Goal: Task Accomplishment & Management: Use online tool/utility

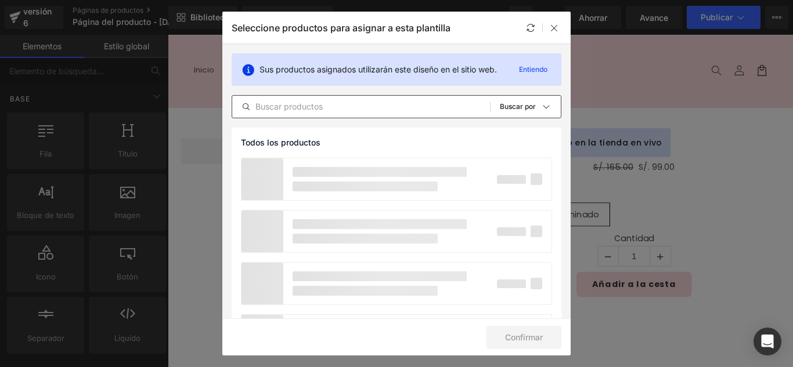
click at [351, 110] on input "text" at bounding box center [361, 107] width 258 height 14
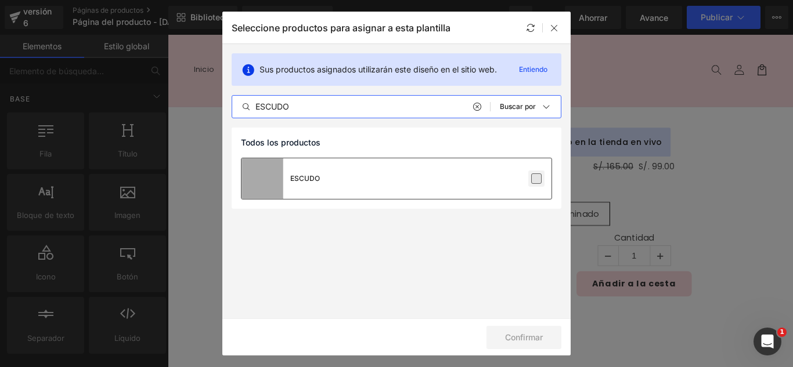
type input "ESCUDO"
click at [540, 179] on label at bounding box center [536, 179] width 10 height 10
click at [536, 179] on input "checkbox" at bounding box center [536, 179] width 0 height 0
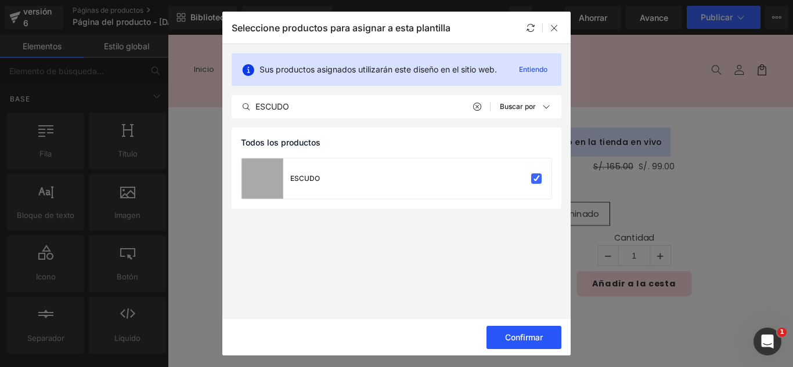
click at [514, 344] on button "Confirmar" at bounding box center [524, 337] width 75 height 23
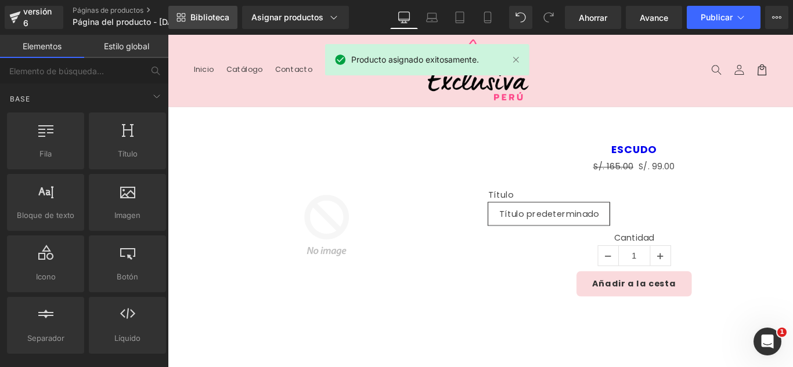
click at [212, 13] on font "Biblioteca" at bounding box center [209, 17] width 39 height 10
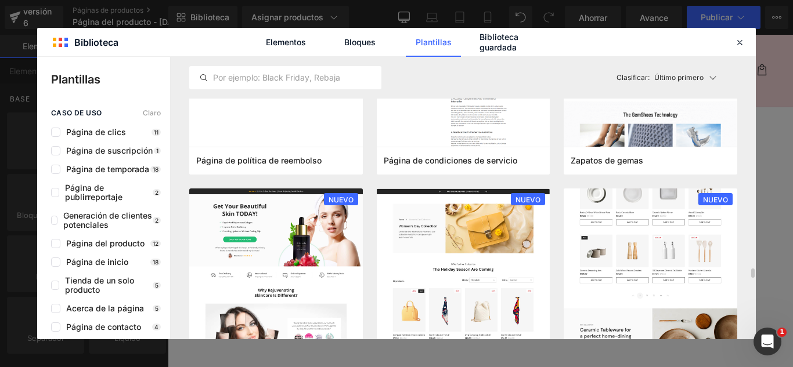
scroll to position [1103, 0]
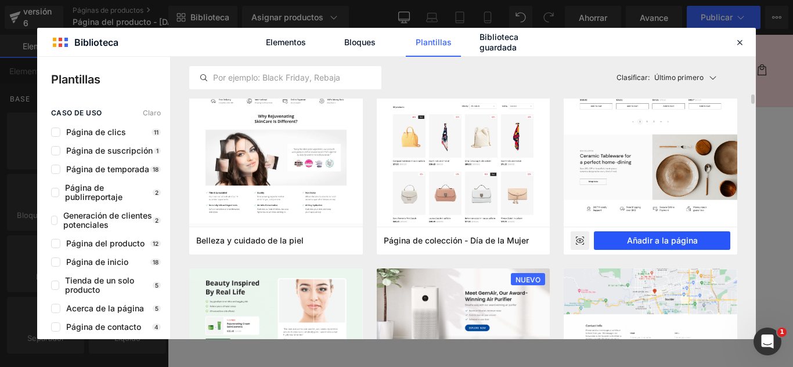
click at [678, 243] on font "Añadir a la página" at bounding box center [662, 241] width 71 height 10
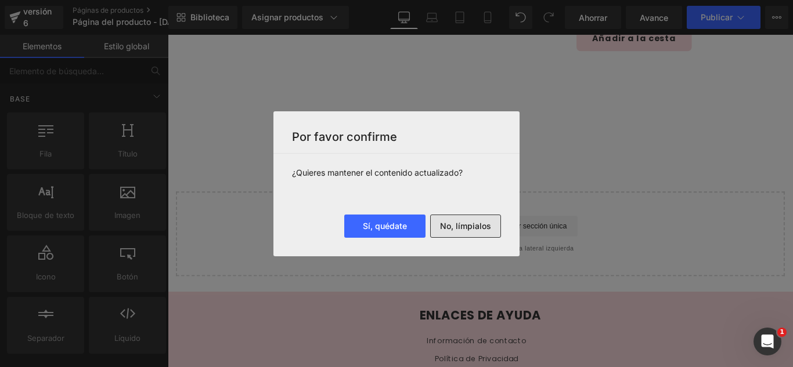
click at [485, 237] on button "No, límpialos" at bounding box center [465, 226] width 71 height 23
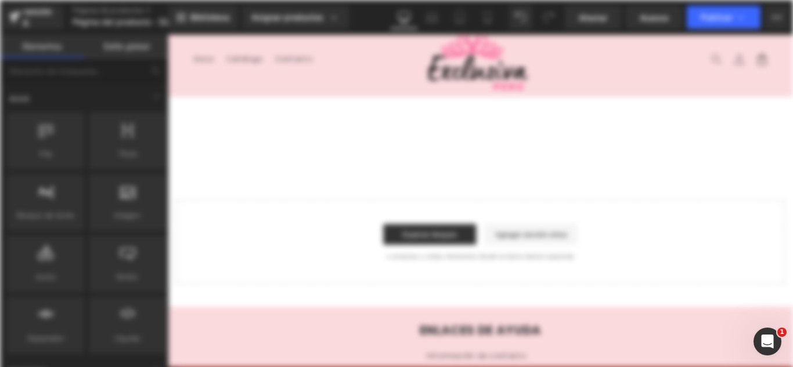
scroll to position [0, 0]
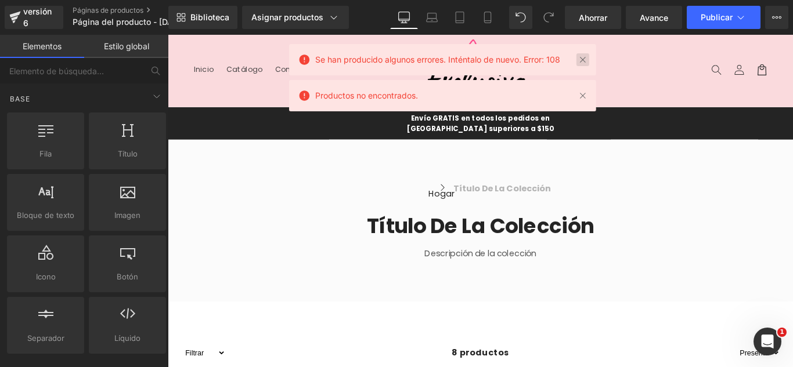
click at [589, 60] on link at bounding box center [582, 59] width 13 height 13
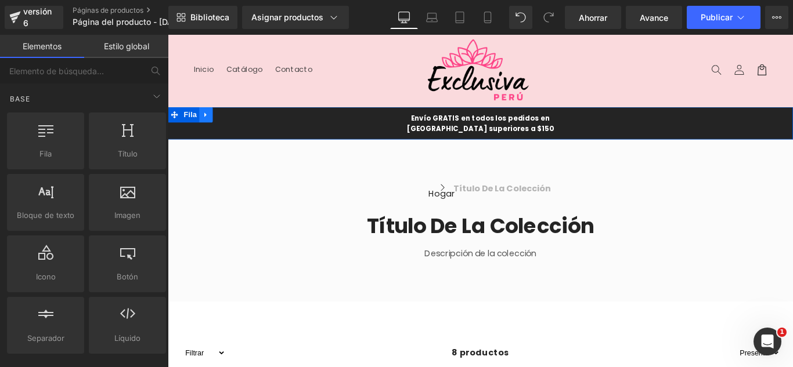
click at [207, 131] on link at bounding box center [210, 124] width 15 height 17
click at [238, 121] on icon at bounding box center [241, 125] width 8 height 8
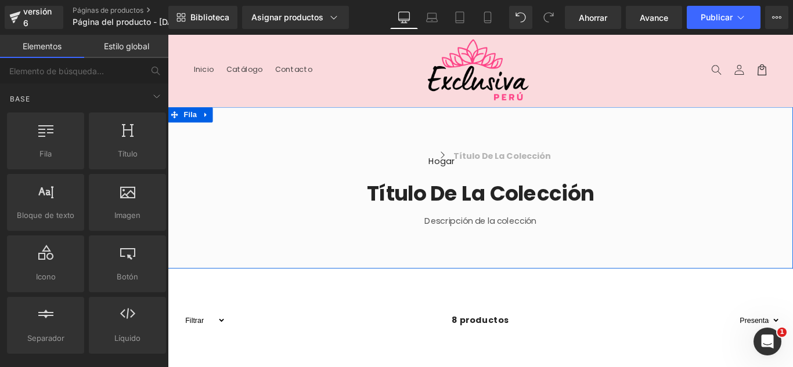
click at [207, 127] on icon at bounding box center [211, 125] width 8 height 9
click at [237, 121] on icon at bounding box center [241, 125] width 8 height 9
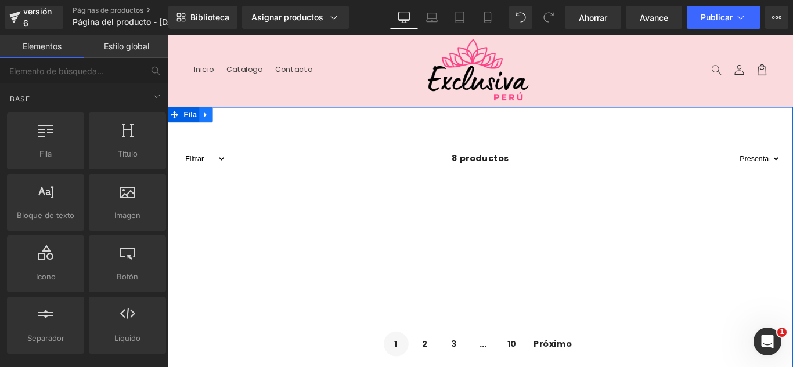
click at [211, 125] on link at bounding box center [210, 124] width 15 height 17
click at [240, 124] on icon at bounding box center [241, 125] width 8 height 8
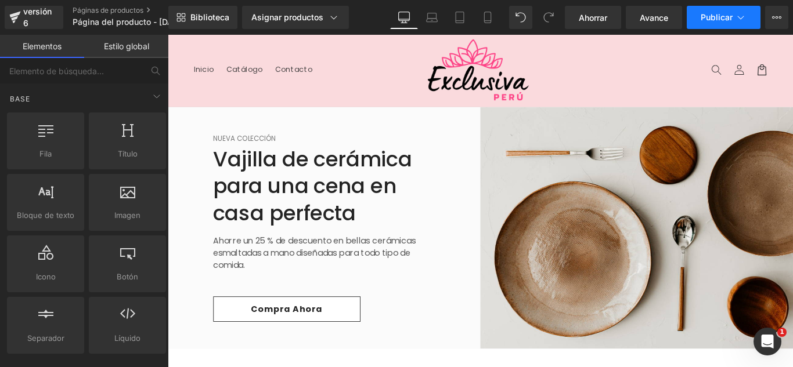
click at [736, 14] on icon at bounding box center [741, 18] width 12 height 12
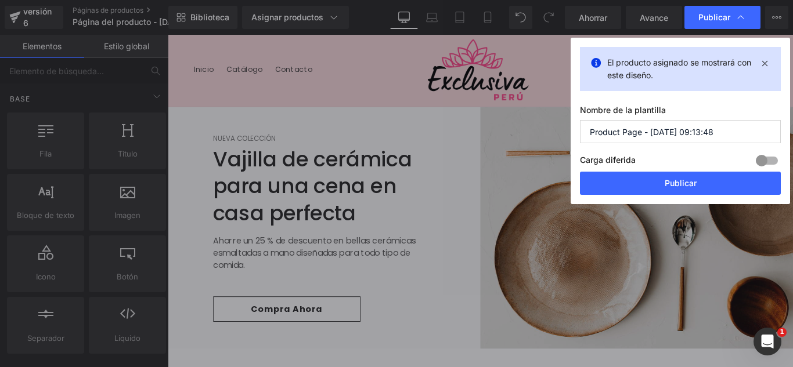
click at [730, 132] on input "Product Page - [DATE] 09:13:48" at bounding box center [680, 131] width 201 height 23
click at [730, 131] on input "Product Page - [DATE] 09:13:48" at bounding box center [680, 131] width 201 height 23
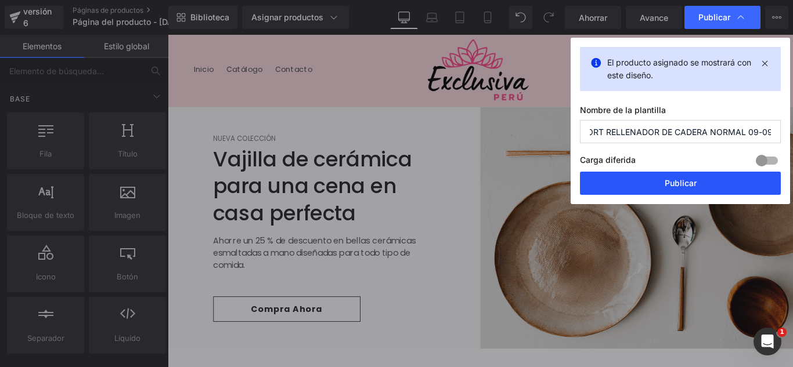
type input "SHORT RELLENADOR DE CADERA NORMAL 09-09"
drag, startPoint x: 720, startPoint y: 184, endPoint x: 709, endPoint y: 178, distance: 13.0
click at [709, 178] on button "Publicar" at bounding box center [680, 183] width 201 height 23
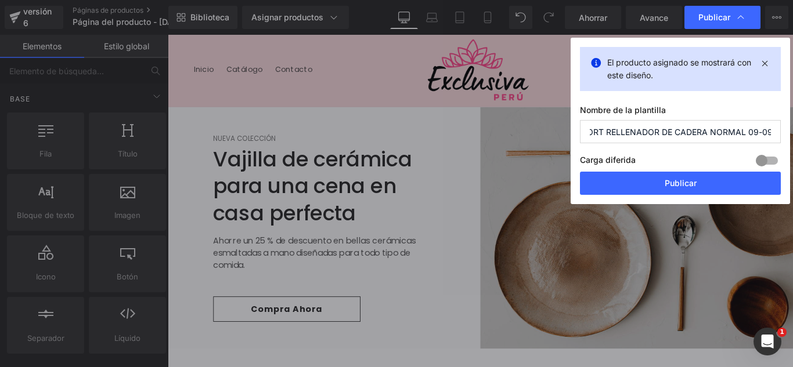
scroll to position [0, 0]
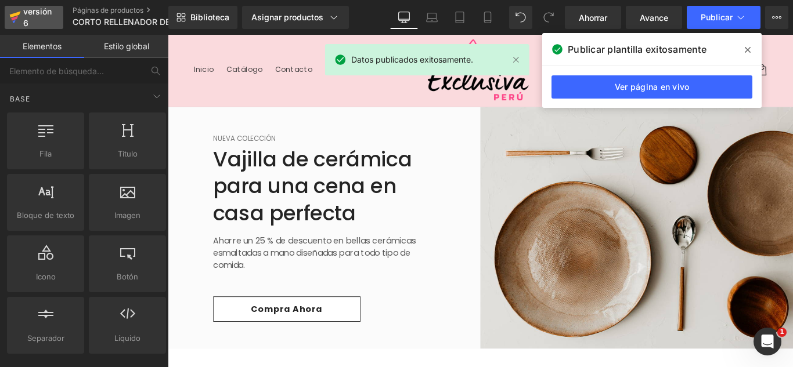
click at [32, 12] on font "versión 6" at bounding box center [37, 16] width 28 height 21
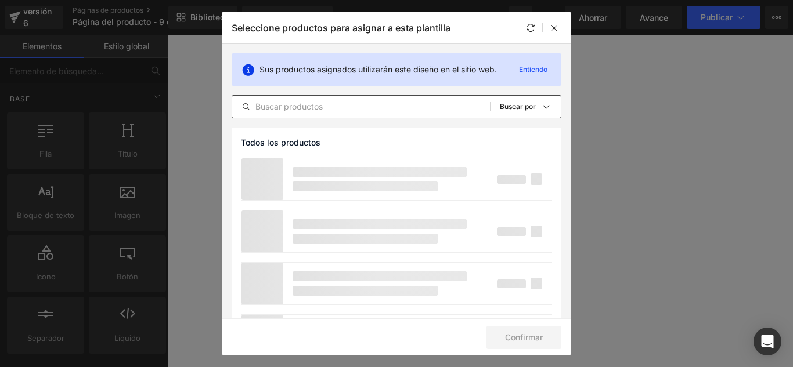
click at [348, 108] on input "text" at bounding box center [361, 107] width 258 height 14
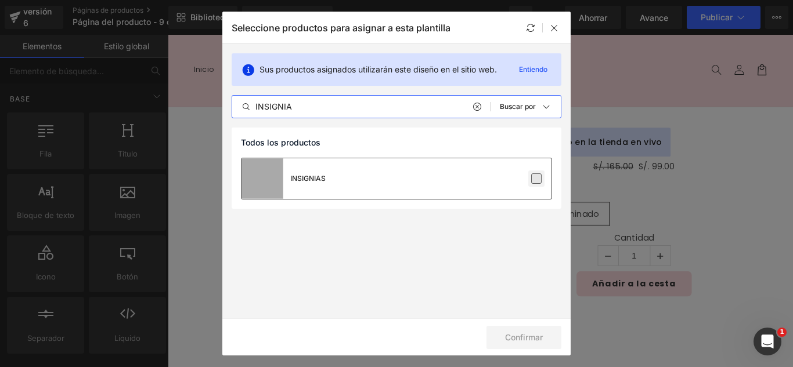
type input "INSIGNIA"
click at [538, 179] on label at bounding box center [536, 179] width 10 height 10
click at [536, 179] on input "checkbox" at bounding box center [536, 179] width 0 height 0
click at [538, 179] on label at bounding box center [536, 179] width 10 height 10
click at [536, 179] on input "checkbox" at bounding box center [536, 179] width 0 height 0
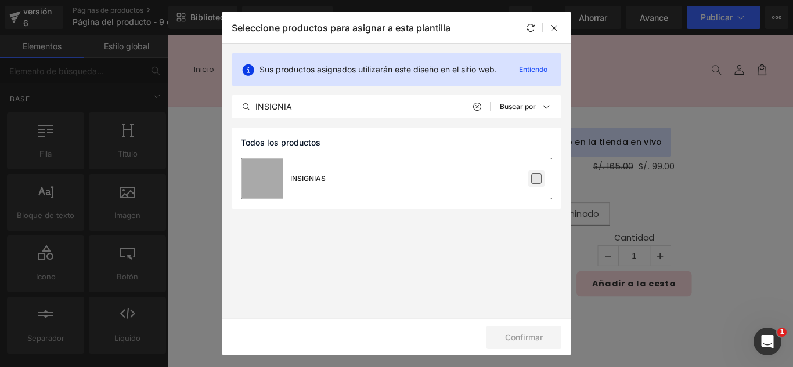
click at [536, 181] on label at bounding box center [536, 179] width 10 height 10
click at [536, 179] on input "checkbox" at bounding box center [536, 179] width 0 height 0
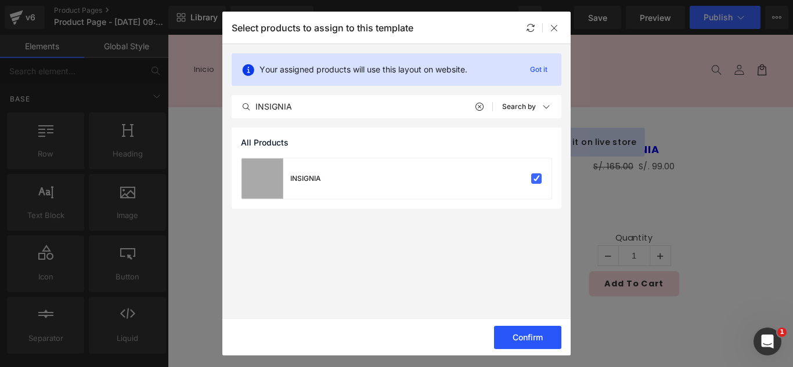
click at [530, 336] on button "Confirm" at bounding box center [527, 337] width 67 height 23
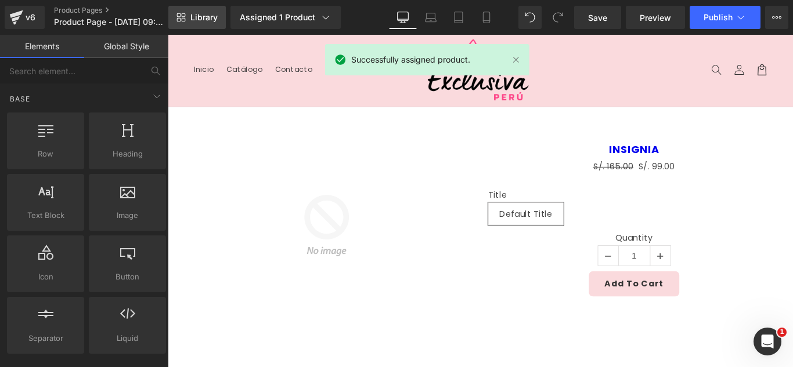
click at [214, 24] on link "Library" at bounding box center [196, 17] width 57 height 23
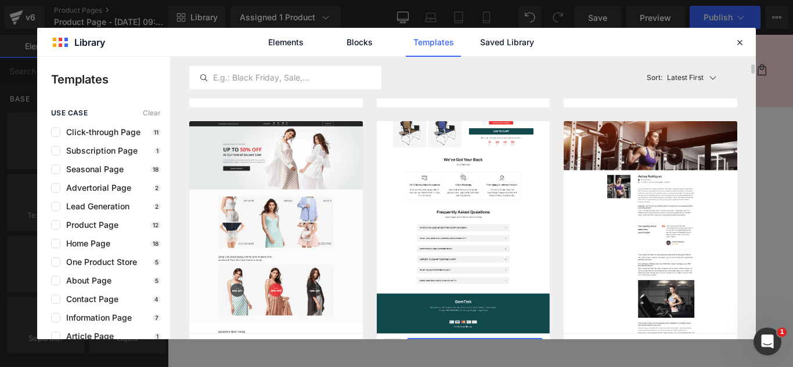
scroll to position [348, 0]
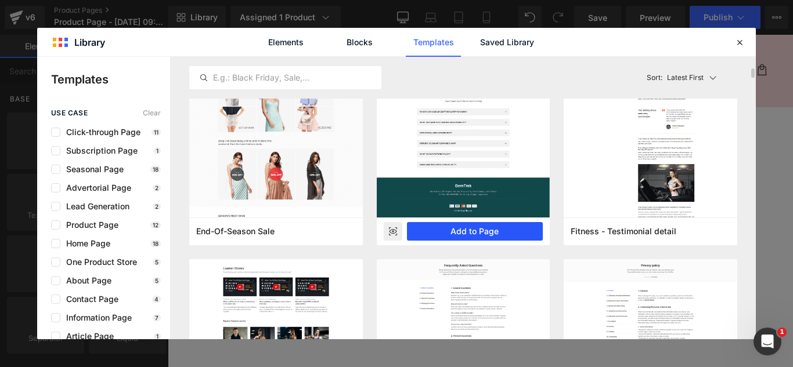
click at [496, 236] on button "Add to Page" at bounding box center [475, 231] width 136 height 19
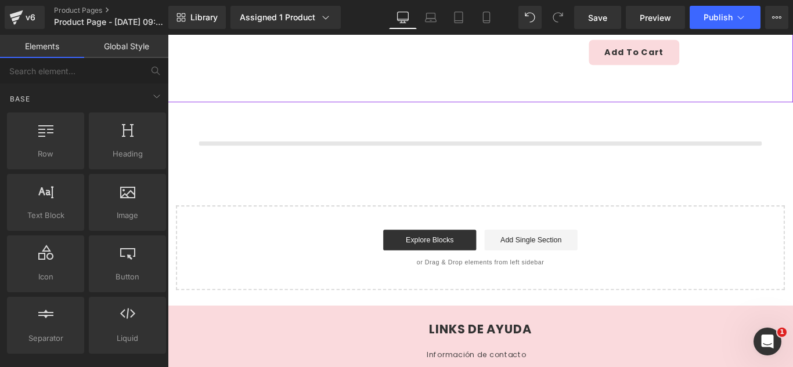
scroll to position [276, 0]
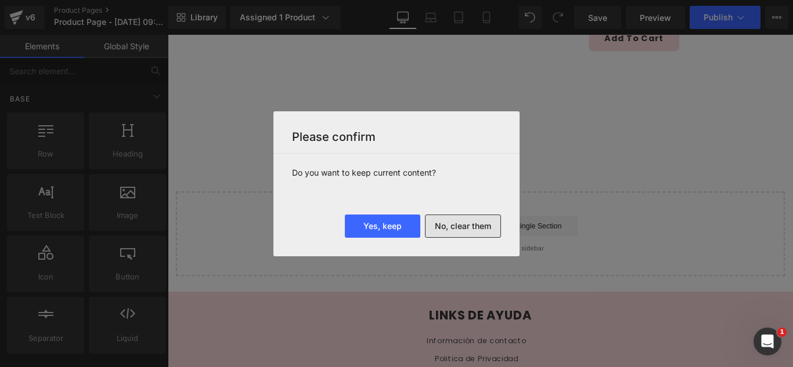
click at [472, 232] on button "No, clear them" at bounding box center [463, 226] width 76 height 23
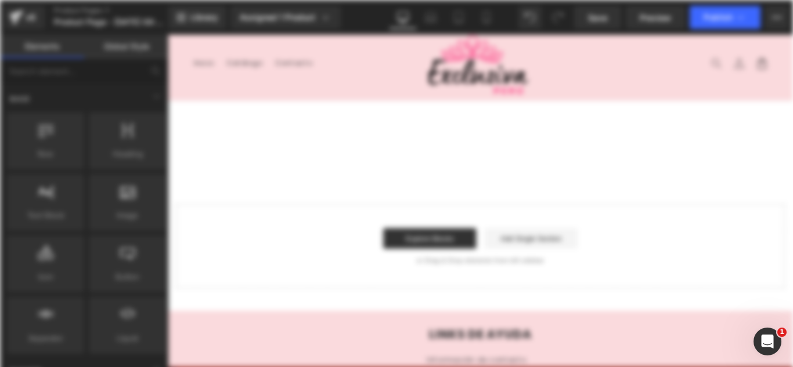
scroll to position [0, 0]
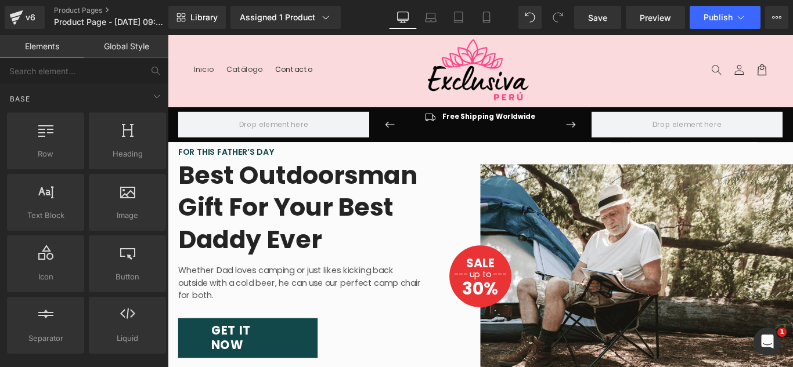
click at [295, 71] on span "Contacto" at bounding box center [309, 74] width 42 height 10
click at [210, 122] on icon at bounding box center [214, 125] width 8 height 9
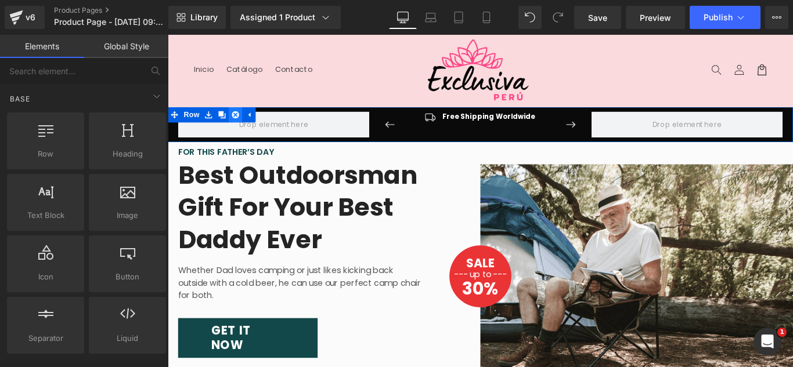
click at [236, 122] on link at bounding box center [243, 124] width 15 height 17
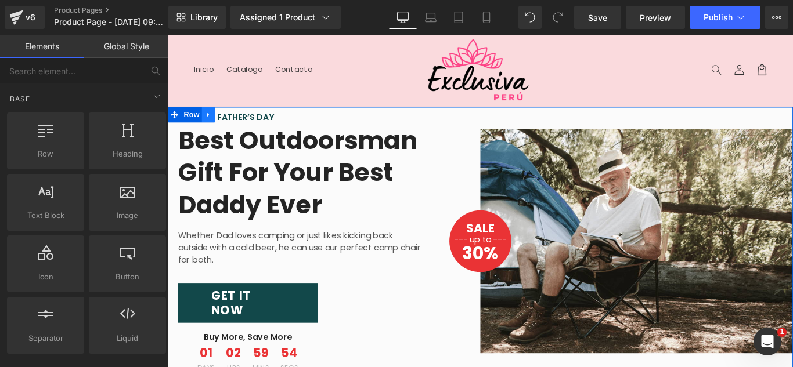
click at [213, 125] on icon at bounding box center [214, 125] width 8 height 9
click at [240, 122] on icon at bounding box center [244, 125] width 8 height 8
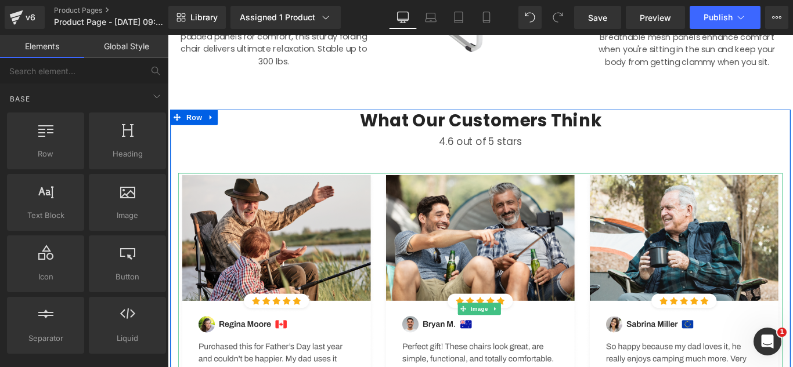
scroll to position [290, 0]
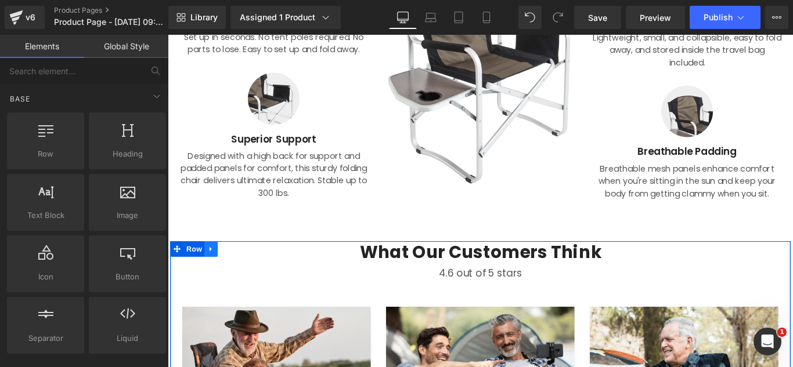
click at [217, 273] on icon at bounding box center [216, 275] width 8 height 9
click at [240, 269] on link at bounding box center [246, 275] width 15 height 17
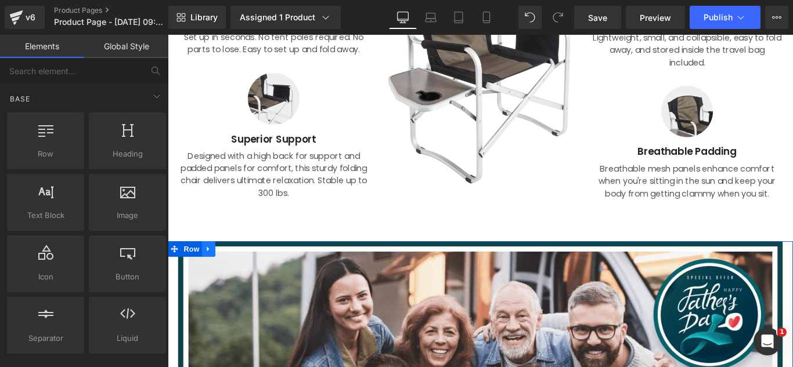
click at [213, 278] on icon at bounding box center [214, 275] width 8 height 9
click at [240, 275] on icon at bounding box center [244, 275] width 8 height 9
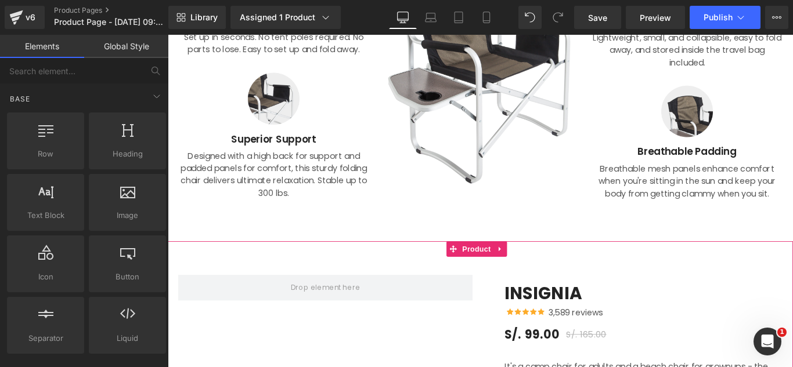
drag, startPoint x: 539, startPoint y: 280, endPoint x: 546, endPoint y: 279, distance: 6.5
click at [540, 279] on link at bounding box center [541, 275] width 15 height 17
click at [550, 279] on icon at bounding box center [549, 276] width 8 height 8
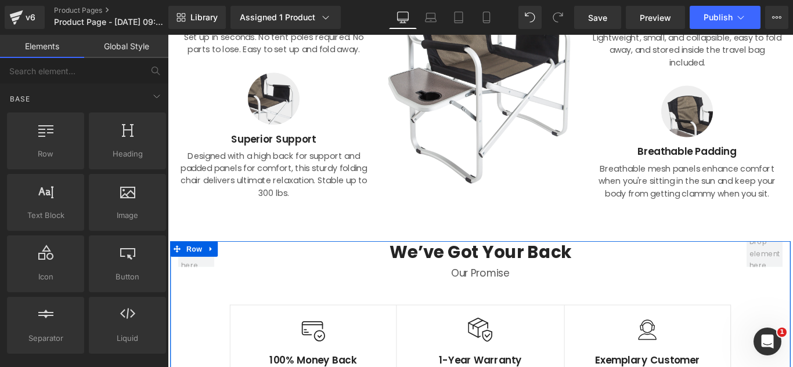
click at [215, 276] on icon at bounding box center [216, 275] width 2 height 5
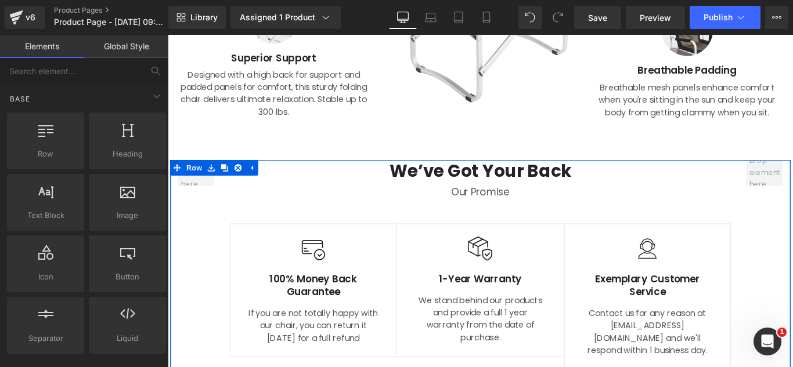
scroll to position [464, 0]
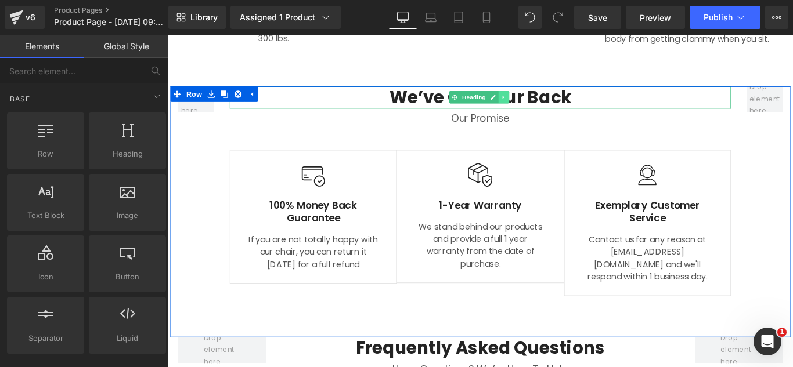
click at [543, 106] on icon at bounding box center [545, 105] width 6 height 7
click at [548, 104] on icon at bounding box center [551, 105] width 6 height 6
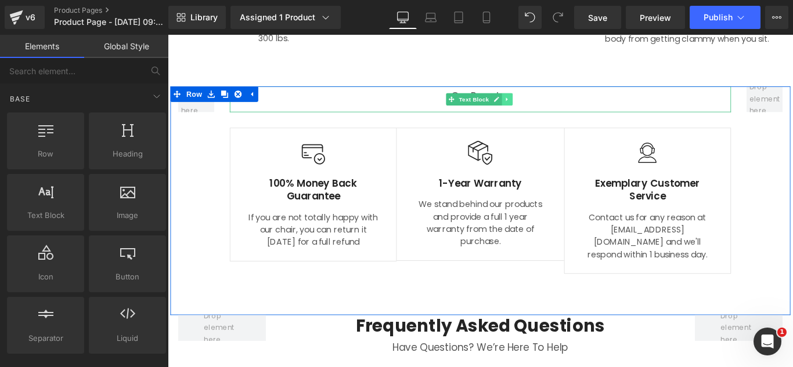
click at [546, 106] on icon at bounding box center [549, 107] width 6 height 7
click at [552, 108] on icon at bounding box center [555, 107] width 6 height 7
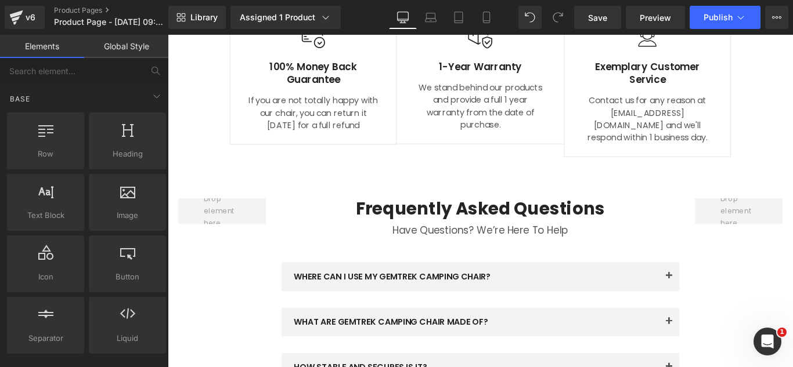
scroll to position [581, 0]
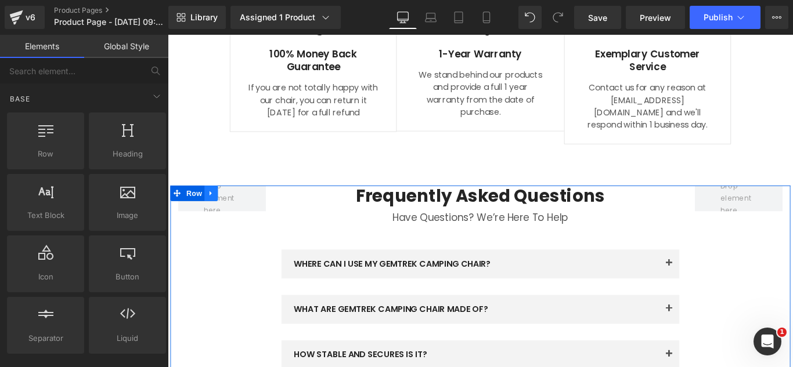
click at [217, 214] on icon at bounding box center [216, 213] width 8 height 9
click at [243, 211] on icon at bounding box center [247, 213] width 8 height 8
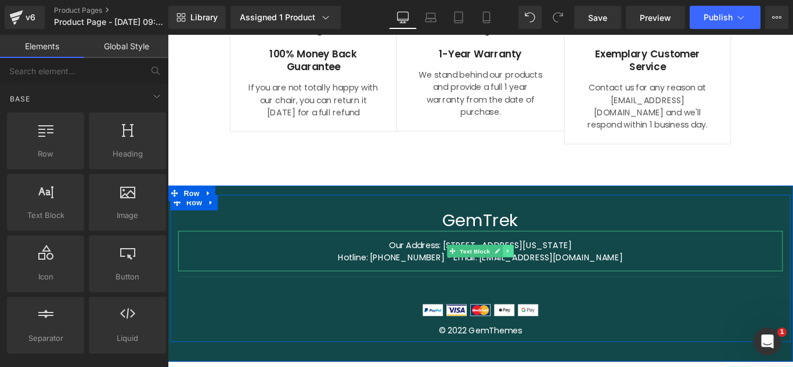
click at [549, 281] on icon at bounding box center [550, 278] width 6 height 7
click at [554, 279] on icon at bounding box center [556, 278] width 6 height 6
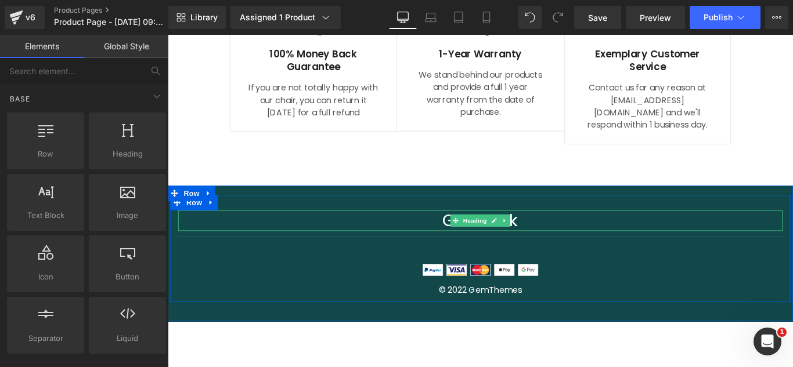
click at [543, 243] on icon at bounding box center [546, 243] width 6 height 7
click at [550, 247] on icon at bounding box center [553, 243] width 6 height 6
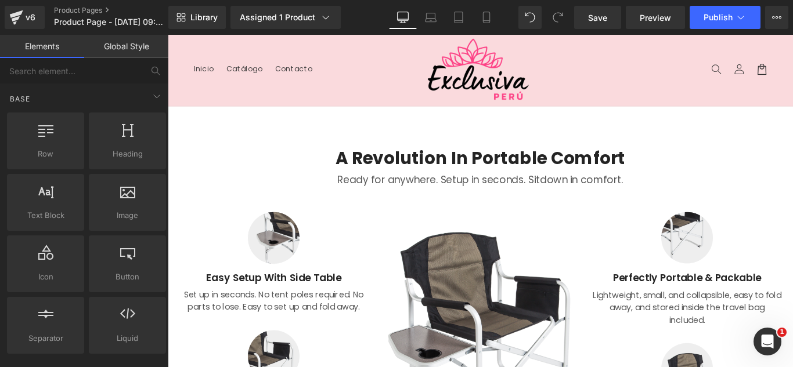
scroll to position [0, 0]
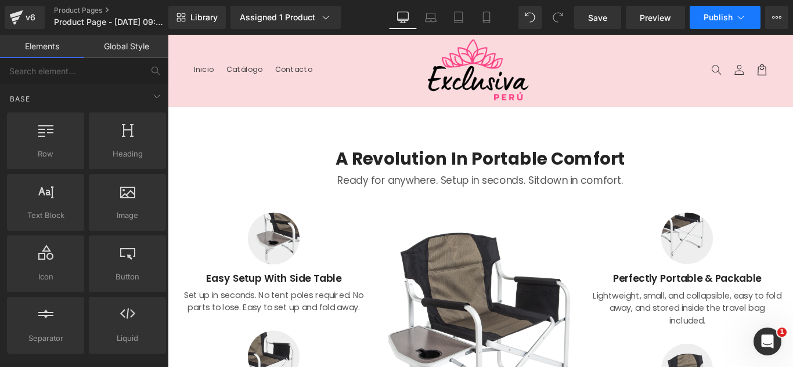
click at [738, 21] on icon at bounding box center [741, 18] width 12 height 12
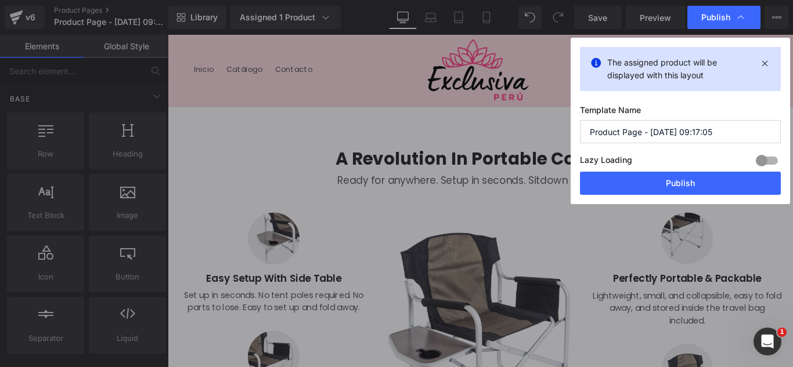
click at [722, 129] on input "Product Page - [DATE] 09:17:05" at bounding box center [680, 131] width 201 height 23
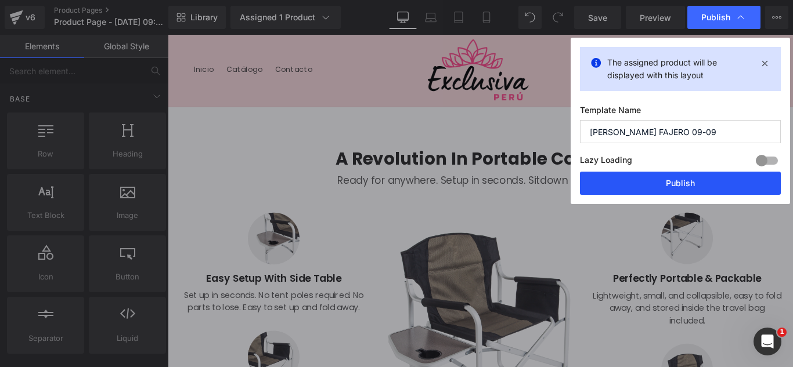
type input "[PERSON_NAME] FAJERO 09-09"
click at [651, 183] on button "Publish" at bounding box center [680, 183] width 201 height 23
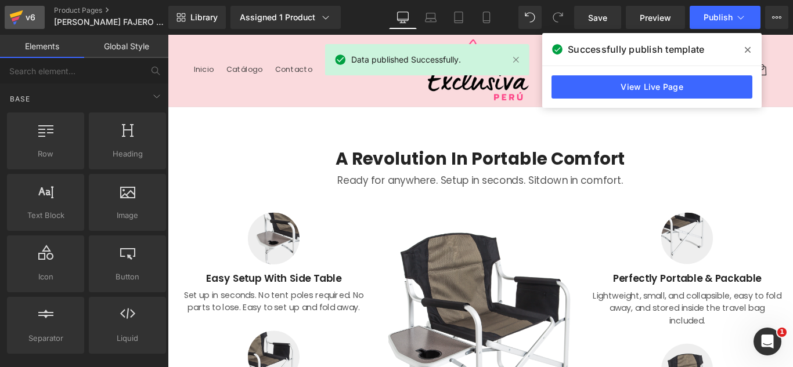
click at [35, 16] on div "v6" at bounding box center [30, 17] width 15 height 15
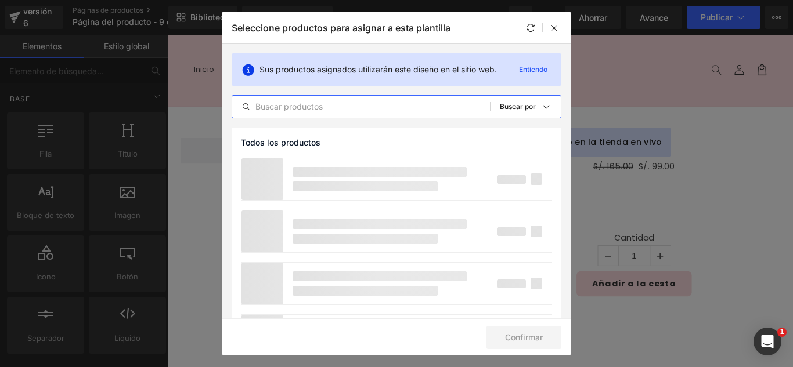
click at [367, 112] on input "text" at bounding box center [361, 107] width 258 height 14
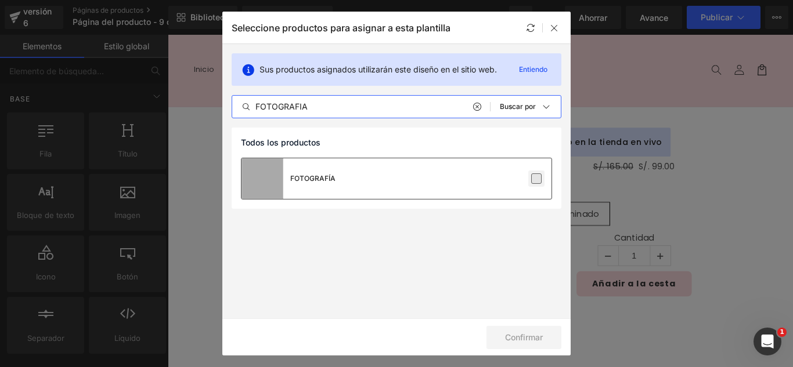
type input "FOTOGRAFIA"
click at [535, 181] on label at bounding box center [536, 179] width 10 height 10
click at [536, 179] on input "checkbox" at bounding box center [536, 179] width 0 height 0
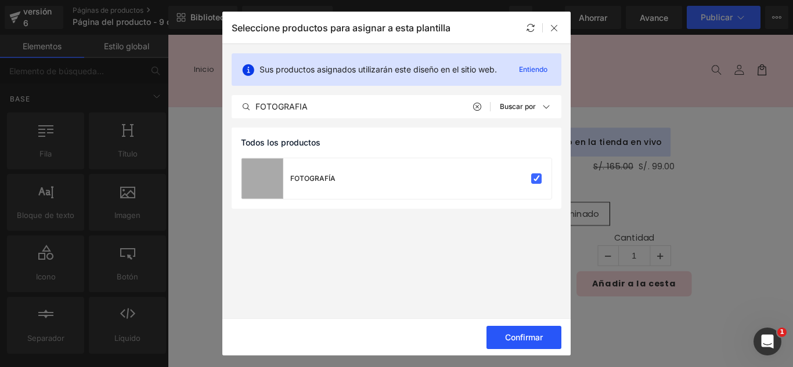
click at [541, 337] on font "Confirmar" at bounding box center [524, 338] width 38 height 10
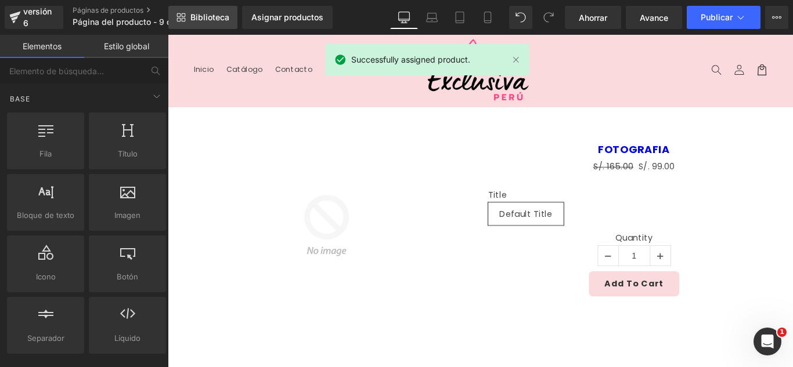
click at [189, 21] on link "Biblioteca" at bounding box center [202, 17] width 69 height 23
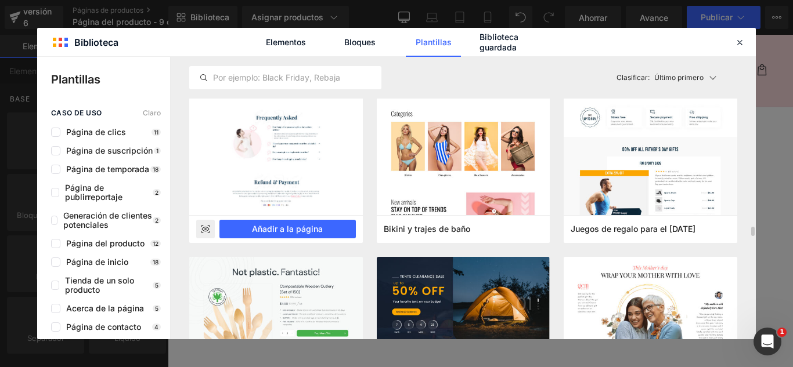
scroll to position [5109, 0]
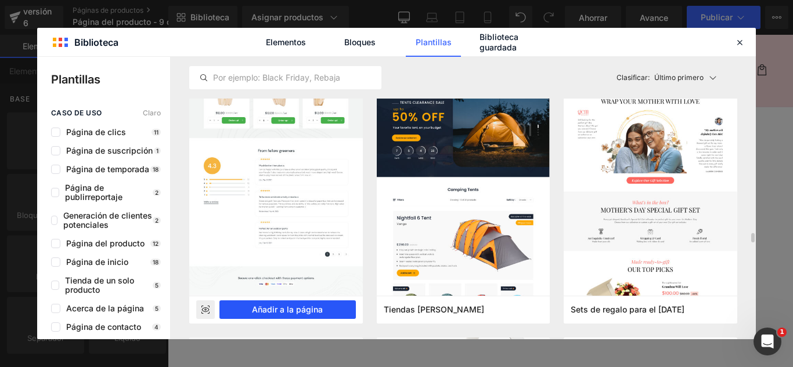
drag, startPoint x: 298, startPoint y: 309, endPoint x: 147, endPoint y: 308, distance: 151.0
click at [298, 309] on font "Añadir a la página" at bounding box center [287, 310] width 71 height 10
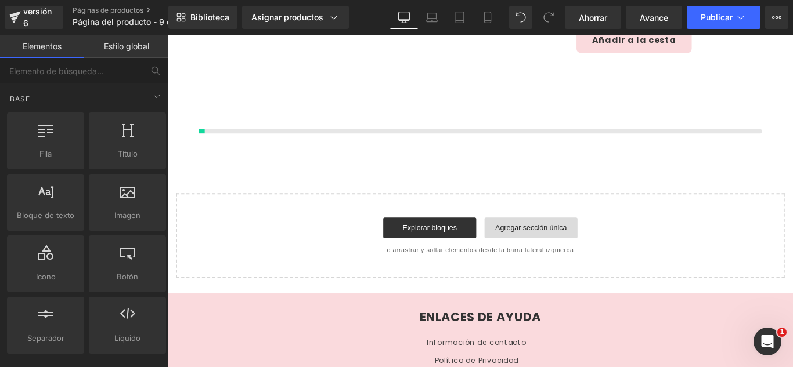
scroll to position [276, 0]
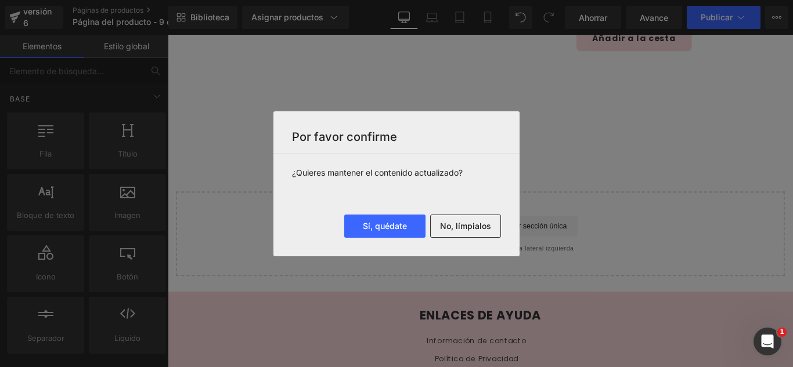
click at [473, 239] on div "Sí, quédate No, límpialos" at bounding box center [396, 236] width 246 height 42
click at [473, 233] on button "No, límpialos" at bounding box center [465, 226] width 71 height 23
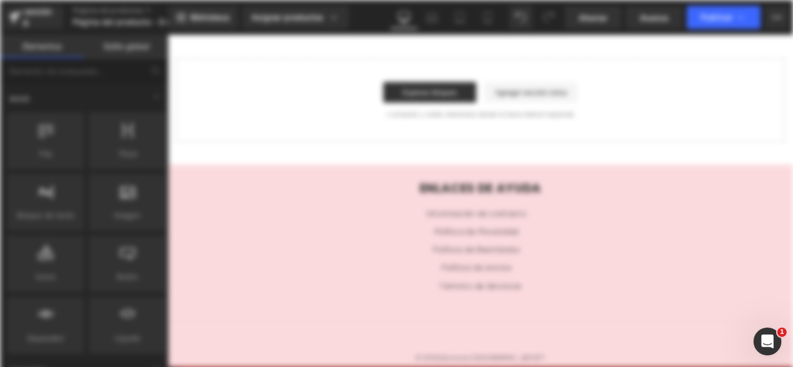
scroll to position [0, 0]
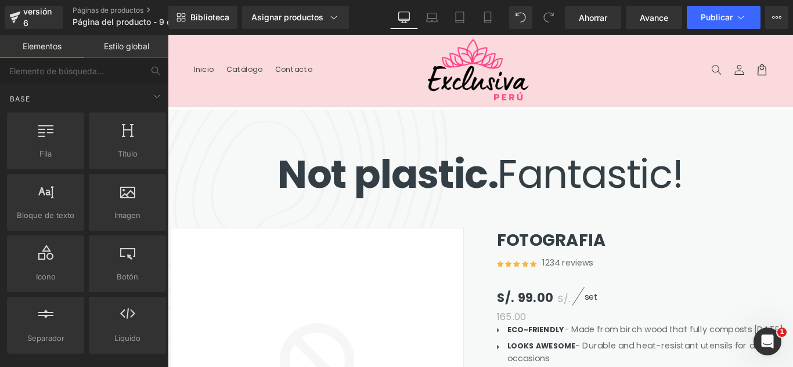
click at [256, 94] on header "Menú Inicio Catálogo Contacto Iniciar sesión Inicio Catálogo Contacto Búsqueda" at bounding box center [519, 75] width 702 height 81
click at [190, 125] on span "Row" at bounding box center [194, 128] width 19 height 14
click at [192, 122] on span "Row" at bounding box center [194, 128] width 19 height 14
click at [168, 35] on div at bounding box center [168, 35] width 0 height 0
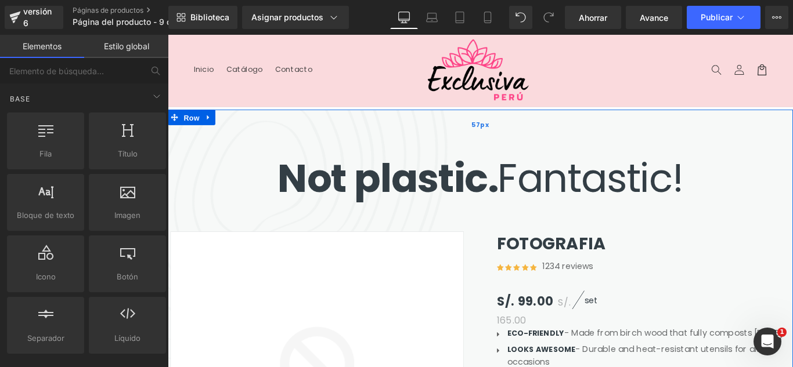
drag, startPoint x: 344, startPoint y: 125, endPoint x: 416, endPoint y: 128, distance: 72.1
click at [352, 127] on div "57px" at bounding box center [519, 135] width 702 height 33
click at [388, 131] on div "57px" at bounding box center [519, 135] width 702 height 33
click at [411, 139] on div "57px" at bounding box center [519, 135] width 702 height 33
click at [416, 128] on div "57px" at bounding box center [519, 135] width 702 height 33
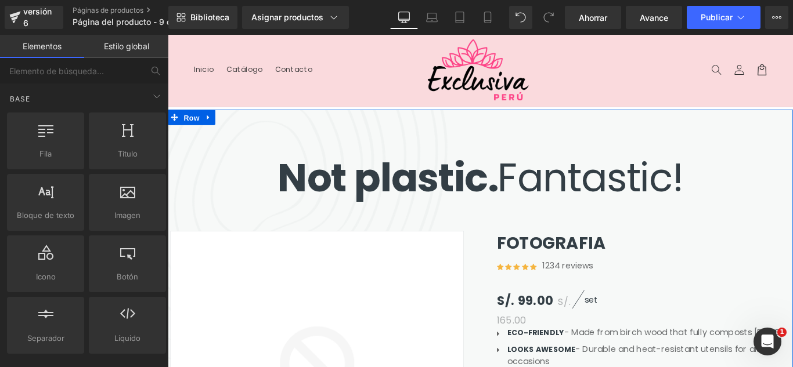
click at [250, 99] on header "Menú Inicio Catálogo Contacto Iniciar sesión Inicio Catálogo Contacto Búsqueda" at bounding box center [519, 75] width 702 height 81
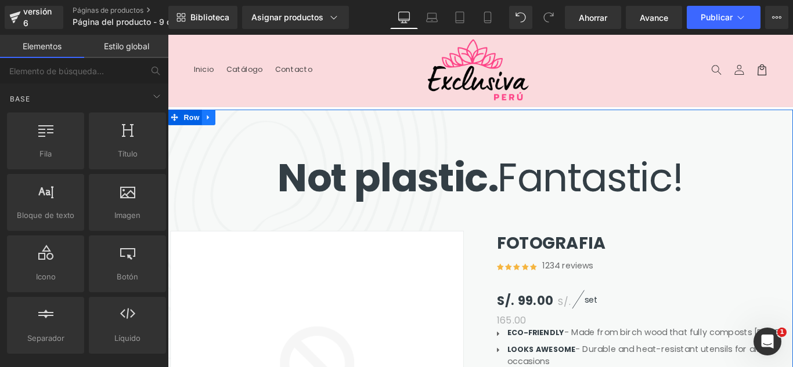
click at [210, 133] on link at bounding box center [213, 127] width 15 height 17
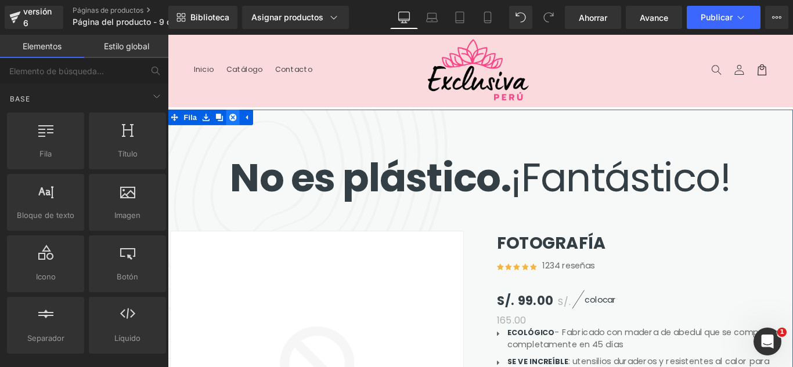
click at [237, 125] on icon at bounding box center [241, 128] width 8 height 8
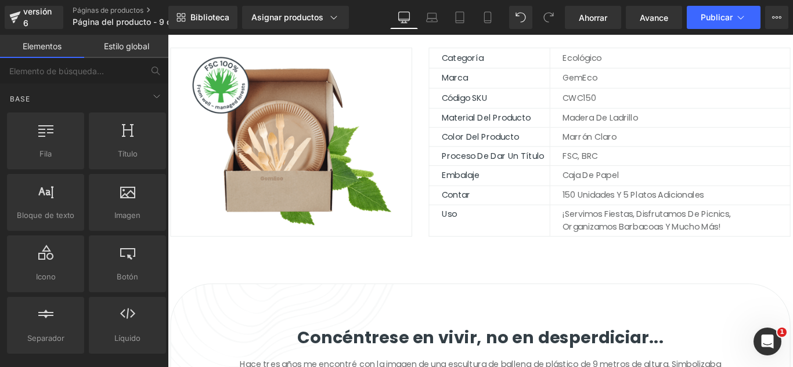
scroll to position [290, 0]
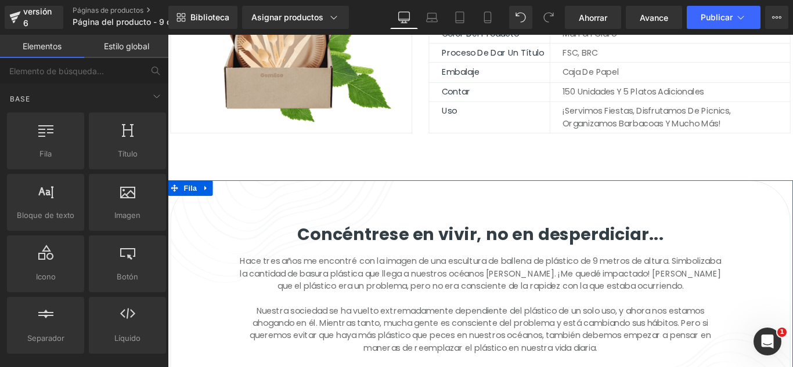
drag, startPoint x: 209, startPoint y: 211, endPoint x: 228, endPoint y: 208, distance: 19.5
click at [208, 211] on icon at bounding box center [211, 207] width 8 height 9
click at [238, 206] on icon at bounding box center [241, 207] width 8 height 8
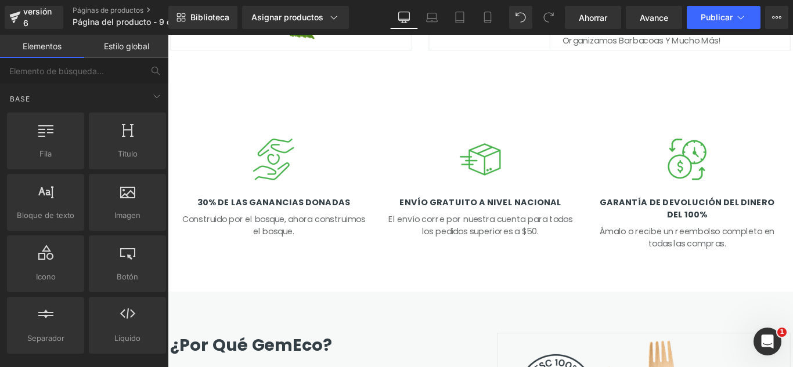
scroll to position [406, 0]
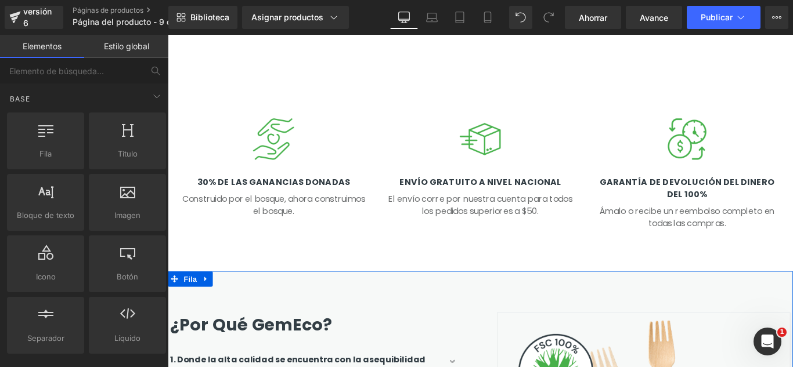
drag, startPoint x: 211, startPoint y: 311, endPoint x: 216, endPoint y: 307, distance: 6.3
click at [209, 311] on link at bounding box center [210, 309] width 15 height 17
click at [237, 307] on icon at bounding box center [241, 309] width 8 height 8
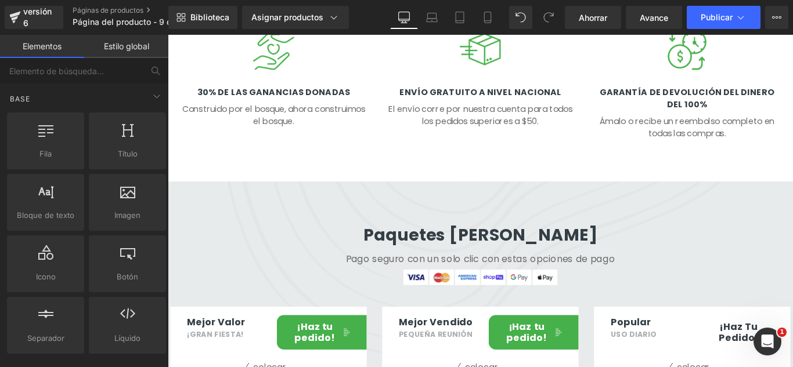
scroll to position [523, 0]
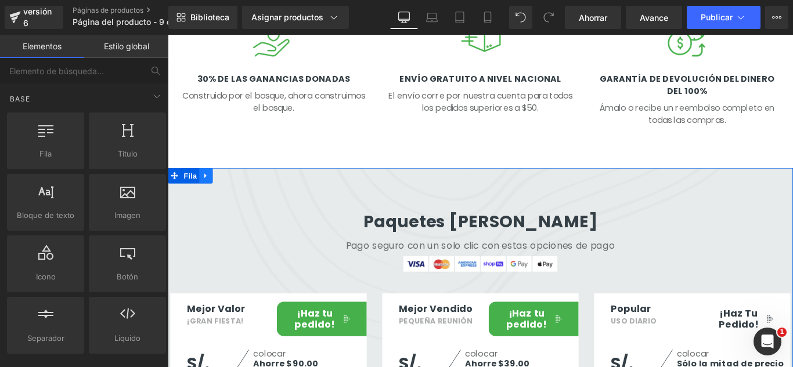
click at [211, 196] on link at bounding box center [210, 193] width 15 height 17
click at [240, 195] on link at bounding box center [240, 193] width 15 height 17
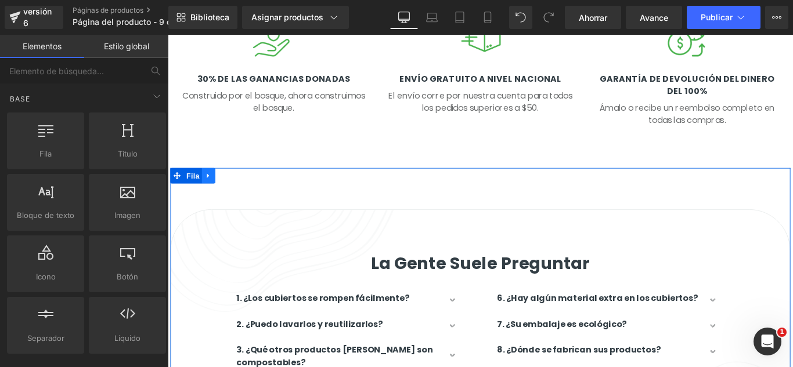
click at [206, 192] on link at bounding box center [213, 193] width 15 height 17
click at [240, 195] on icon at bounding box center [244, 193] width 8 height 8
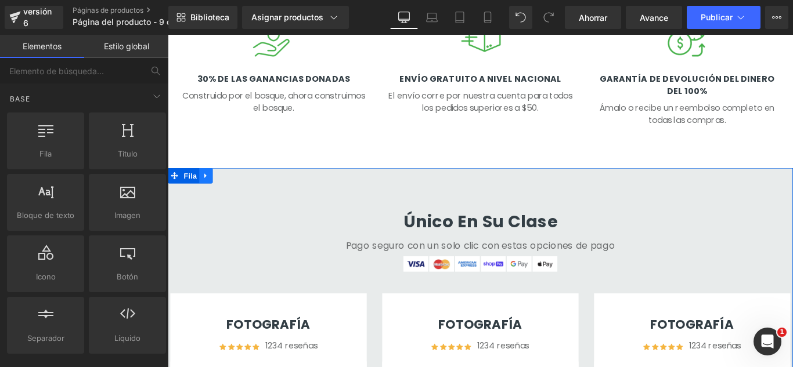
click at [207, 195] on icon at bounding box center [211, 193] width 8 height 9
click at [237, 196] on icon at bounding box center [241, 193] width 8 height 9
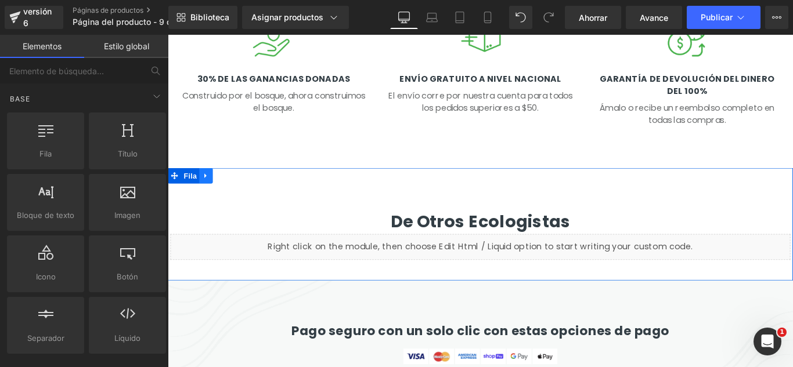
click at [209, 194] on icon at bounding box center [211, 193] width 8 height 9
click at [237, 197] on icon at bounding box center [241, 193] width 8 height 8
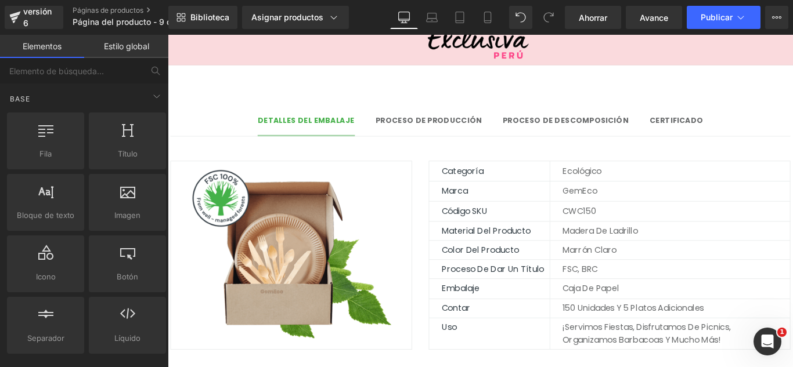
scroll to position [0, 0]
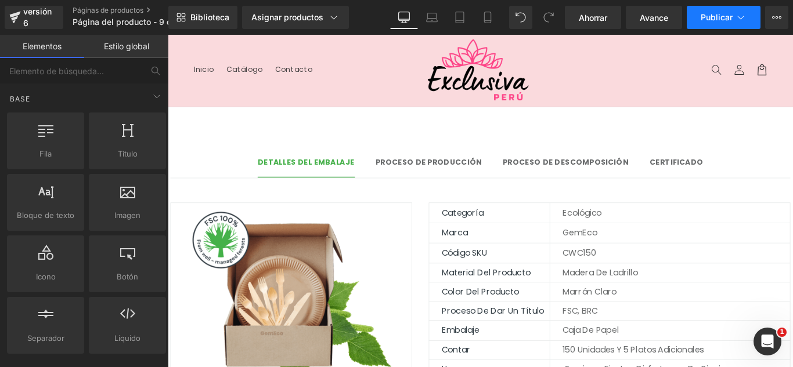
click at [744, 29] on div "Biblioteca Asignar productos Vista previa del producto FOTOGRAFIA Administrar p…" at bounding box center [480, 17] width 625 height 35
click at [745, 23] on button "Publicar" at bounding box center [724, 17] width 74 height 23
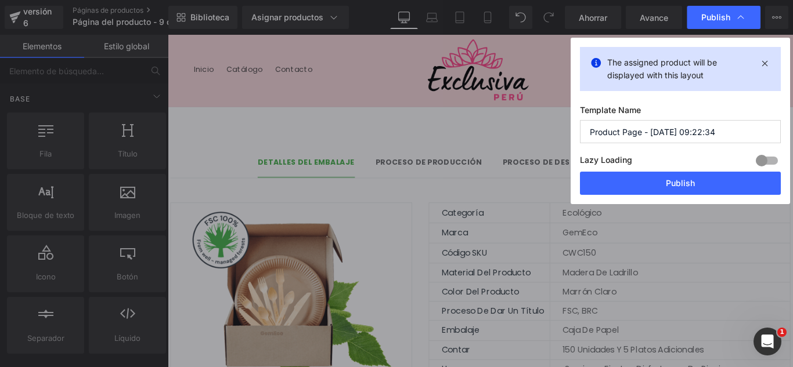
click at [743, 122] on input "Product Page - Sep 9, 09:22:34" at bounding box center [680, 131] width 201 height 23
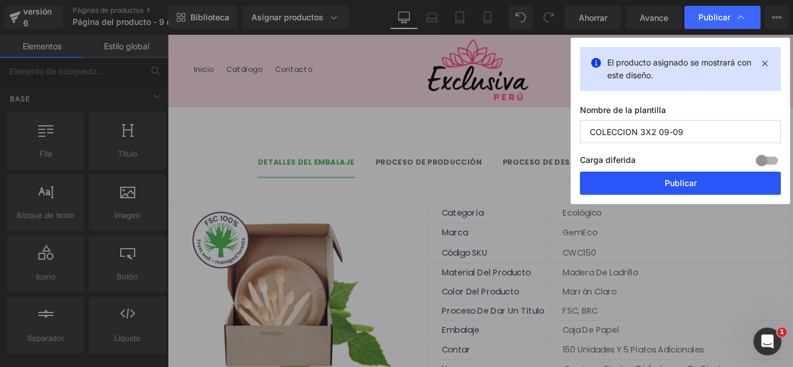
type input "COLECCION 3X2 09-09"
drag, startPoint x: 743, startPoint y: 179, endPoint x: 484, endPoint y: 208, distance: 260.5
click at [743, 179] on button "Publicar" at bounding box center [680, 183] width 201 height 23
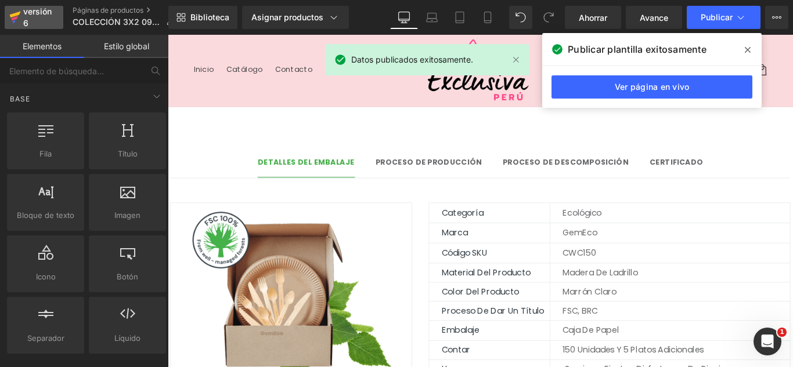
click at [31, 23] on div "versión 6" at bounding box center [38, 17] width 35 height 27
